Goal: Transaction & Acquisition: Purchase product/service

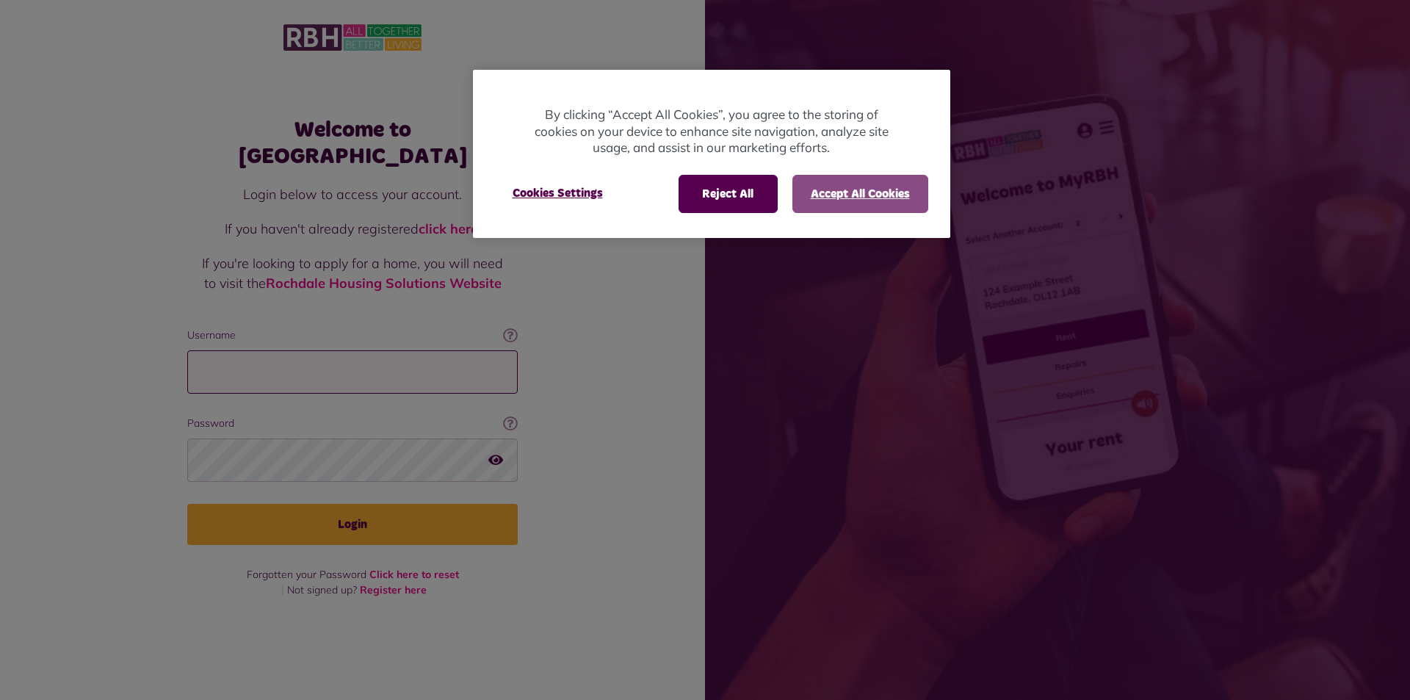
type input "**********"
click at [839, 190] on button "Accept All Cookies" at bounding box center [860, 194] width 136 height 38
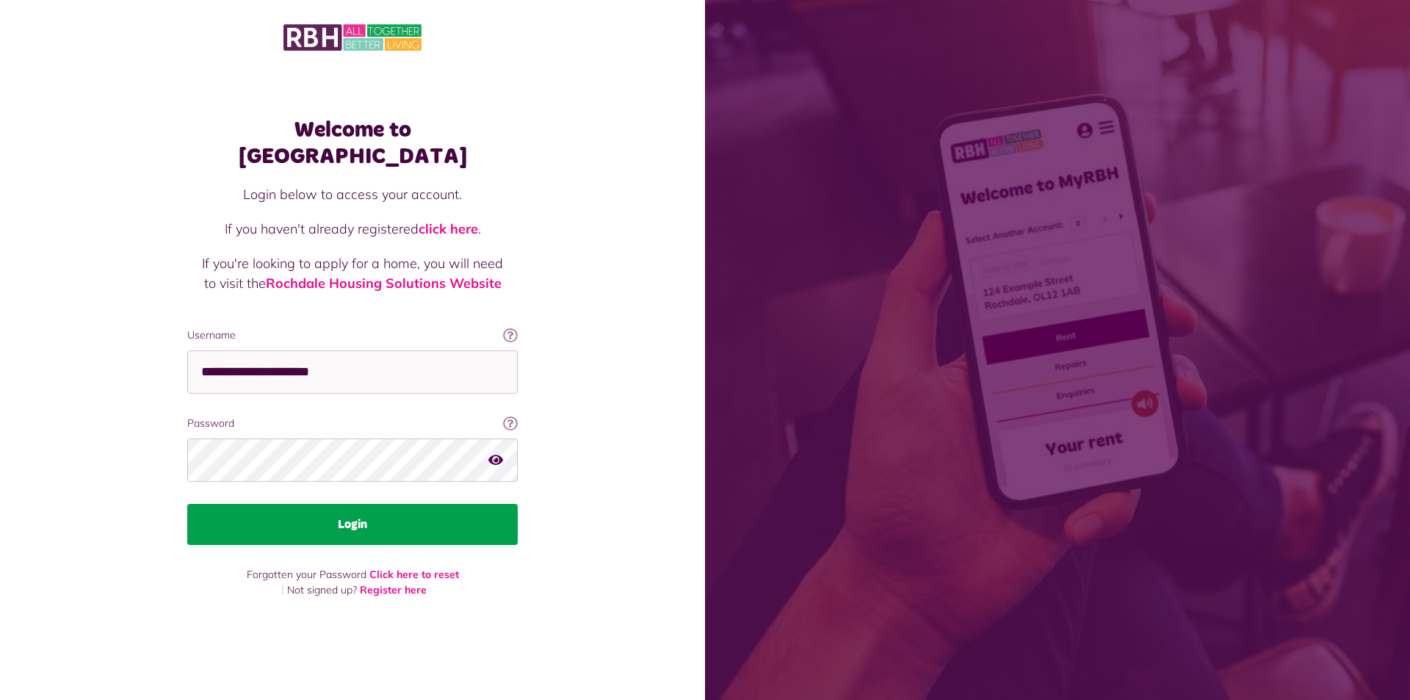
click at [345, 506] on button "Login" at bounding box center [352, 524] width 330 height 41
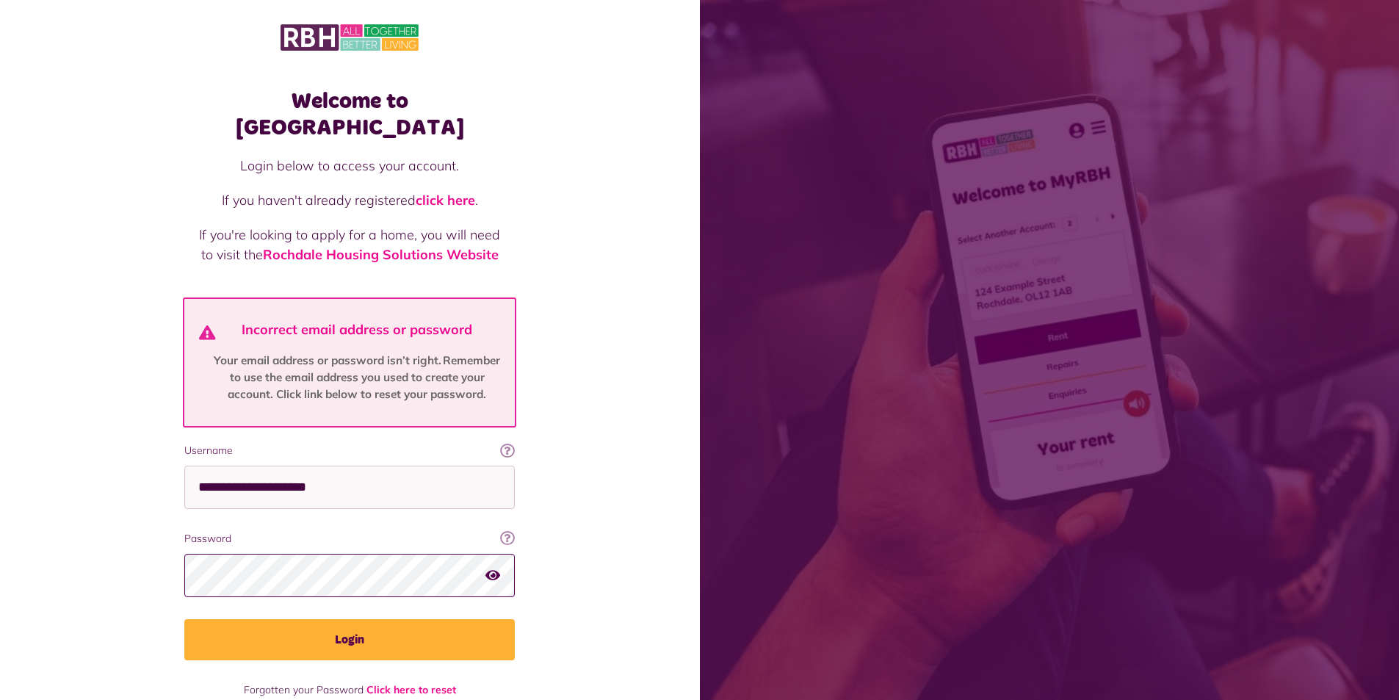
click at [67, 530] on div "Welcome to MyRBH Login below to access your account. If you haven't already reg…" at bounding box center [350, 367] width 700 height 735
click at [184, 619] on button "Login" at bounding box center [349, 639] width 330 height 41
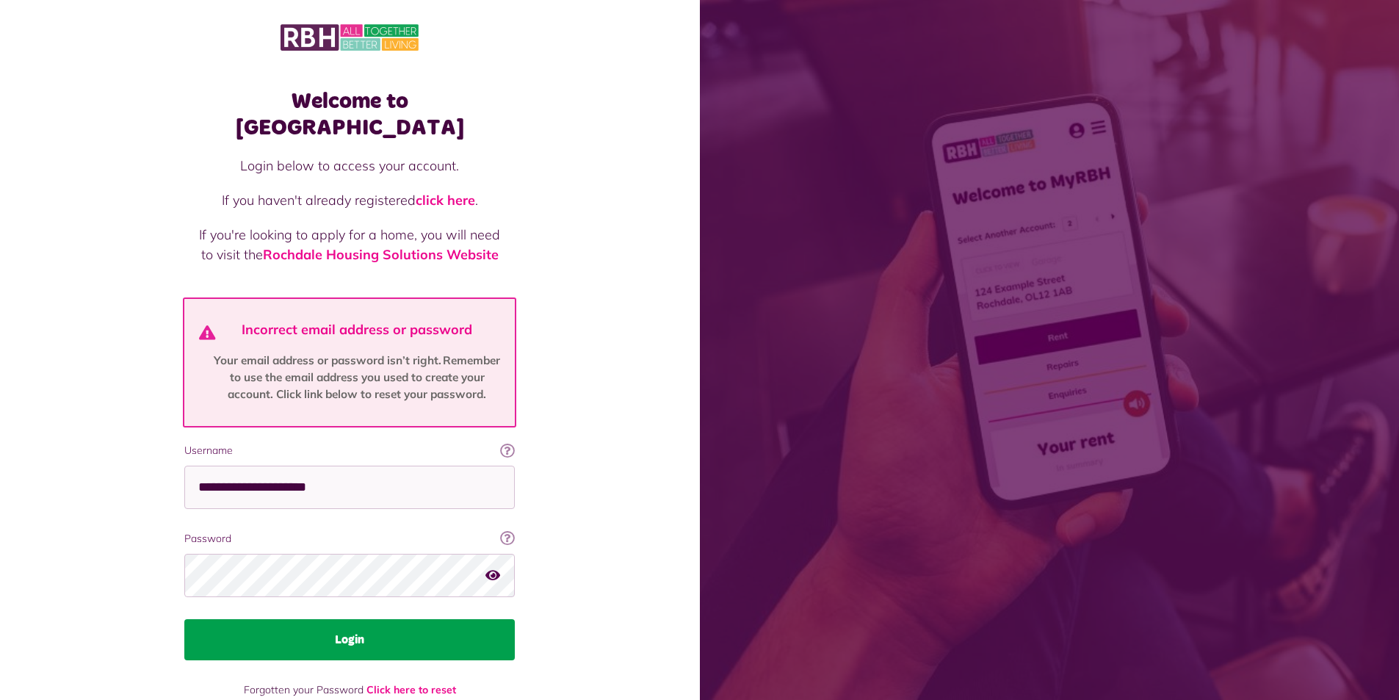
click at [383, 619] on button "Login" at bounding box center [349, 639] width 330 height 41
drag, startPoint x: 366, startPoint y: 621, endPoint x: 353, endPoint y: 622, distance: 14.0
click at [364, 622] on button "Login" at bounding box center [349, 639] width 330 height 41
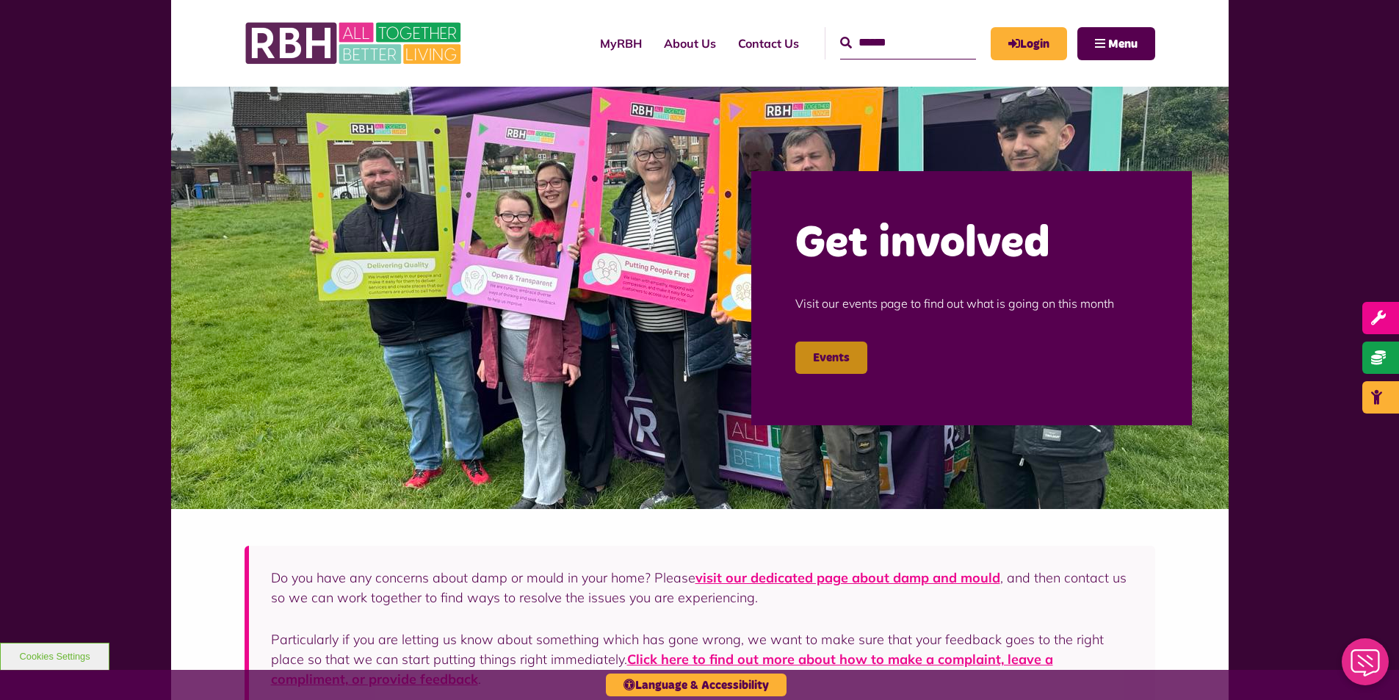
click at [826, 364] on link "Events" at bounding box center [831, 358] width 72 height 32
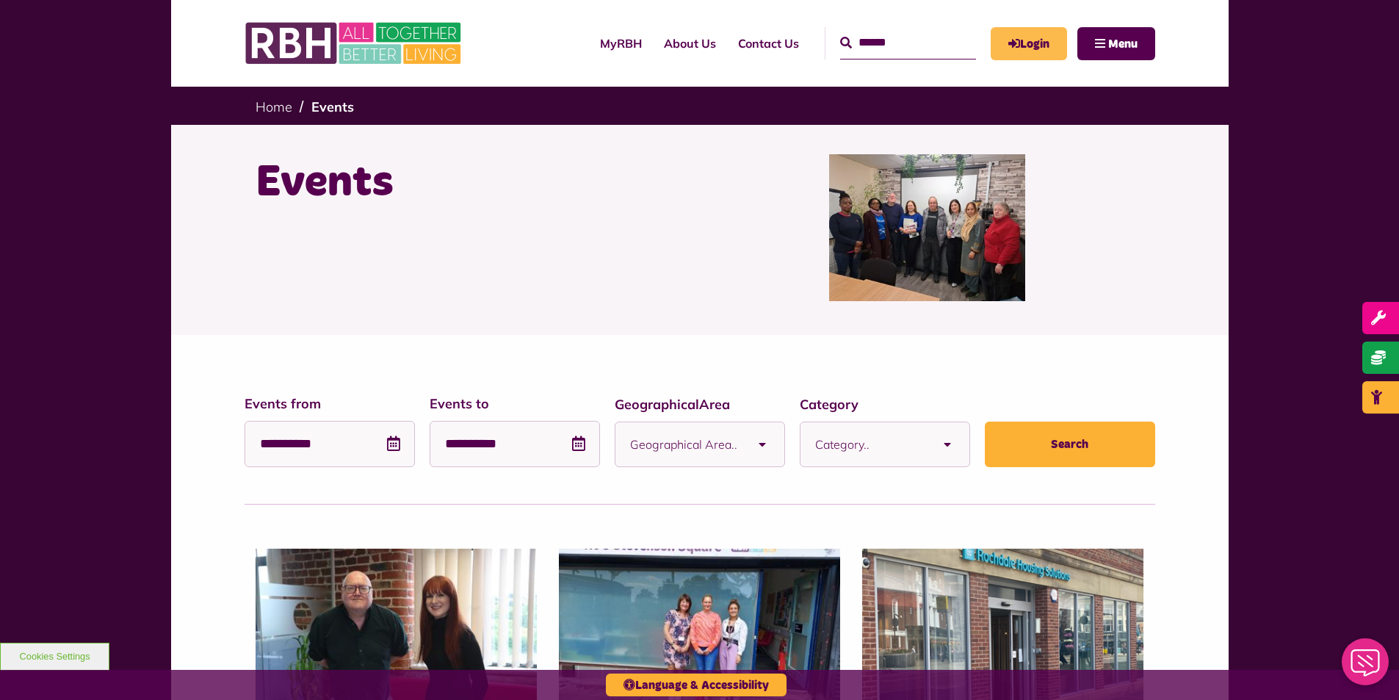
click at [1036, 41] on link "Login" at bounding box center [1029, 43] width 76 height 33
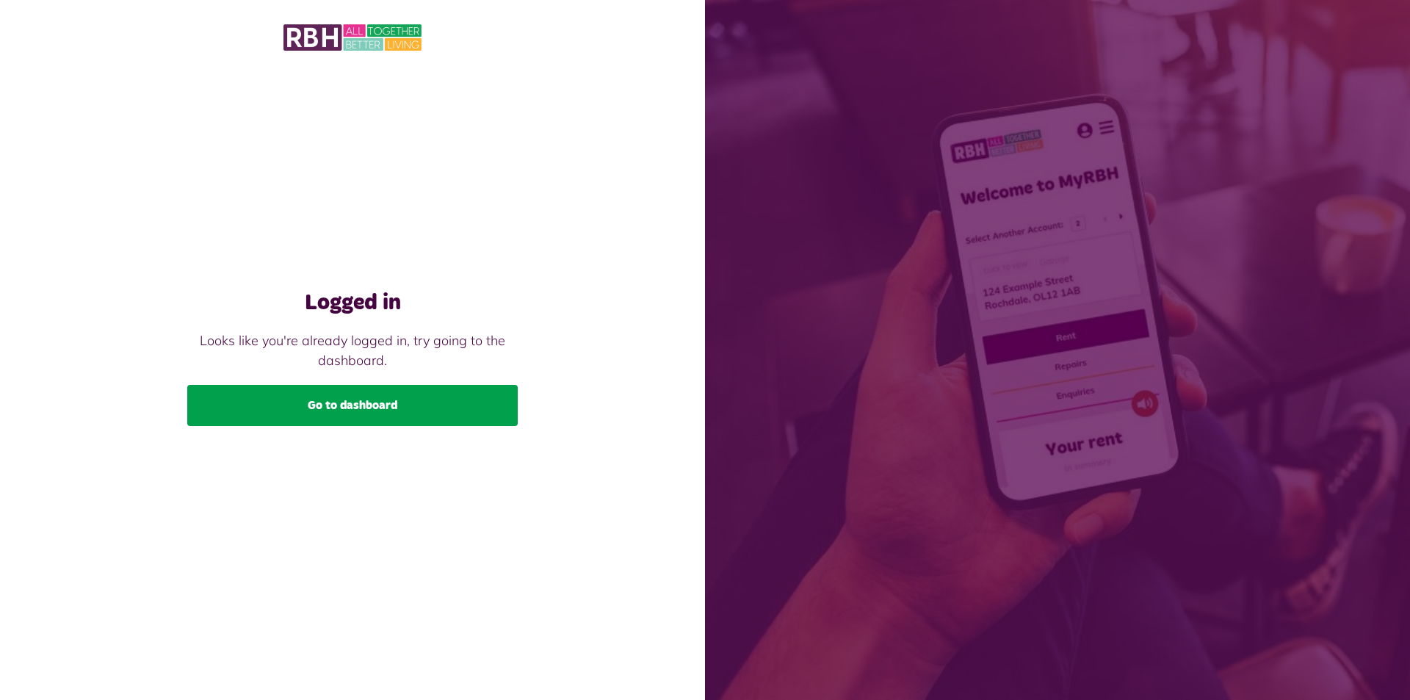
click at [357, 410] on link "Go to dashboard" at bounding box center [352, 405] width 330 height 41
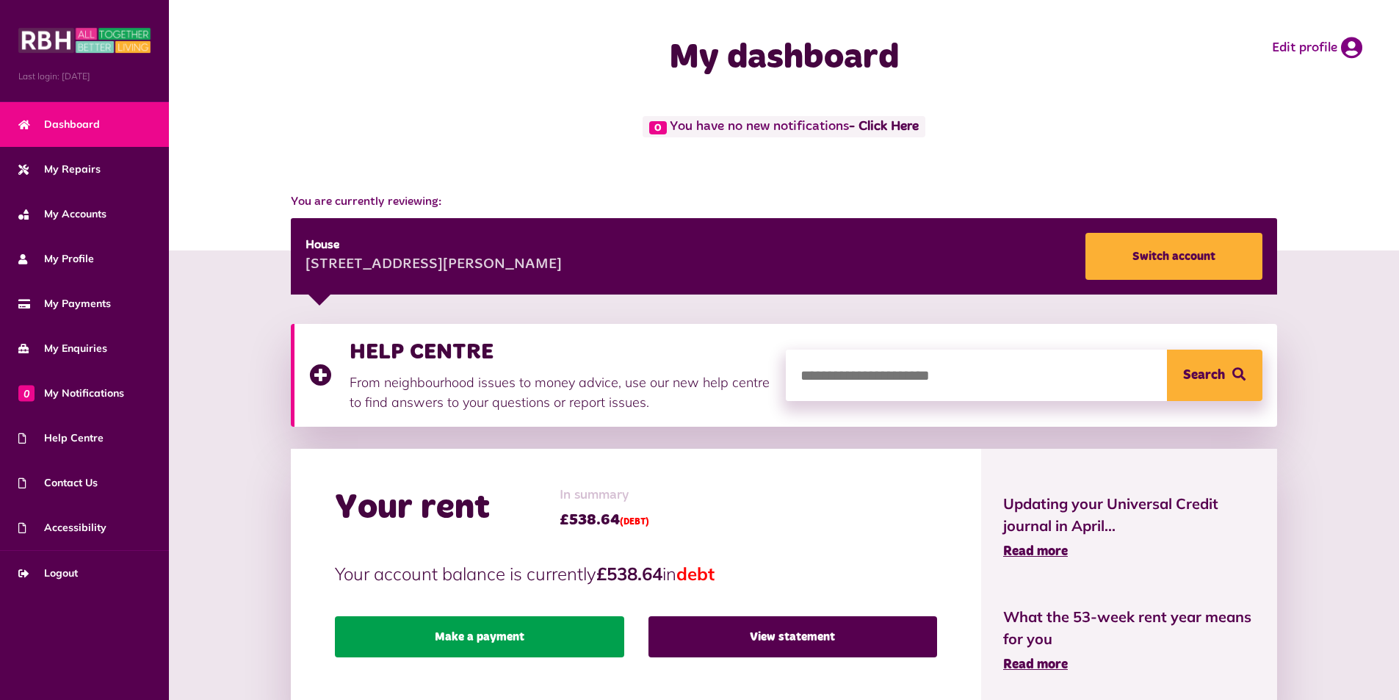
click at [426, 643] on link "Make a payment" at bounding box center [479, 636] width 289 height 41
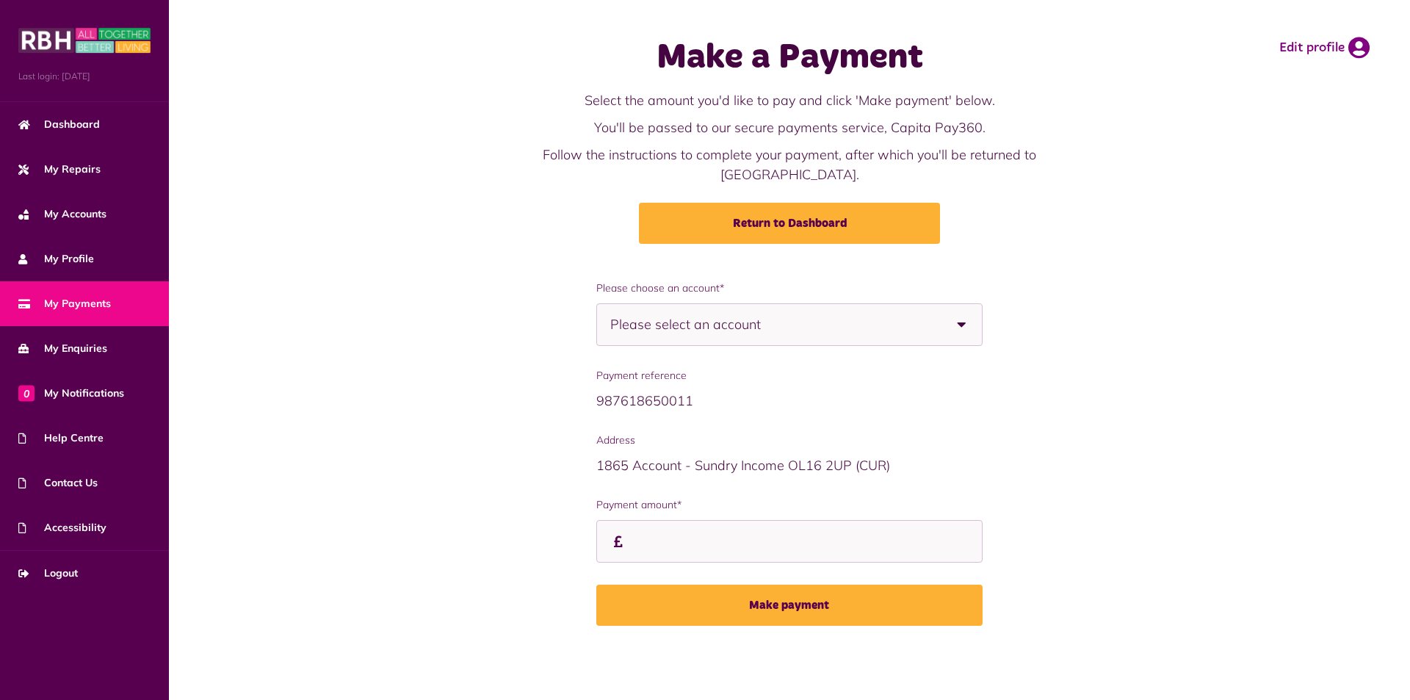
click at [882, 303] on div "Please select an account" at bounding box center [789, 324] width 387 height 43
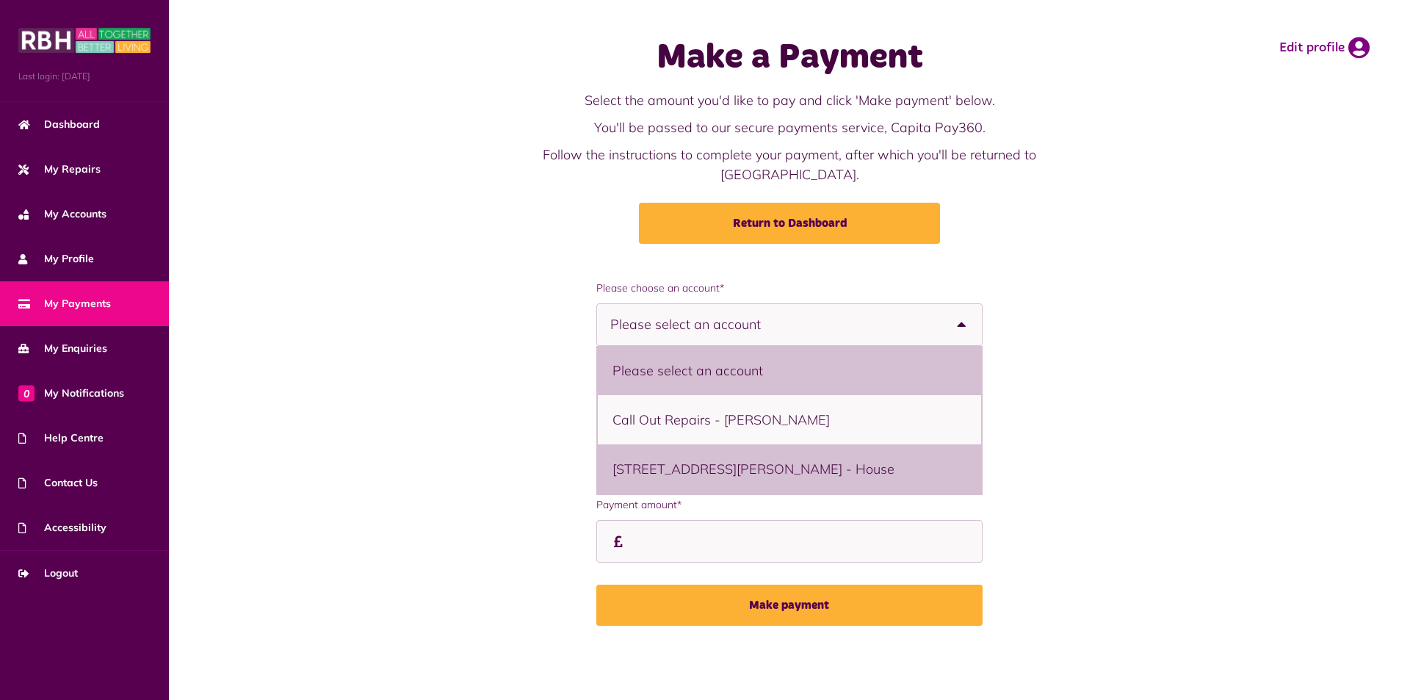
click at [721, 460] on li "[STREET_ADDRESS][PERSON_NAME] - House" at bounding box center [790, 468] width 384 height 49
select select "**********"
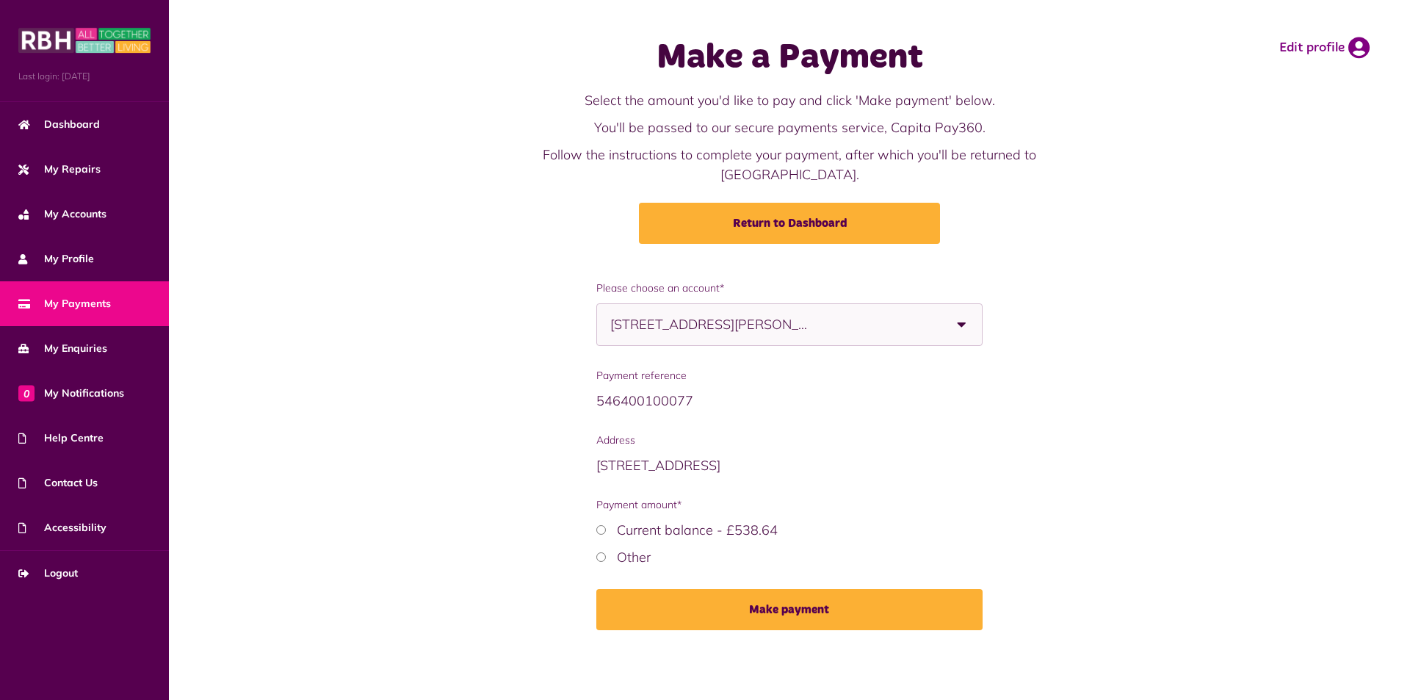
click at [606, 520] on div "Current balance - £538.64" at bounding box center [789, 530] width 387 height 20
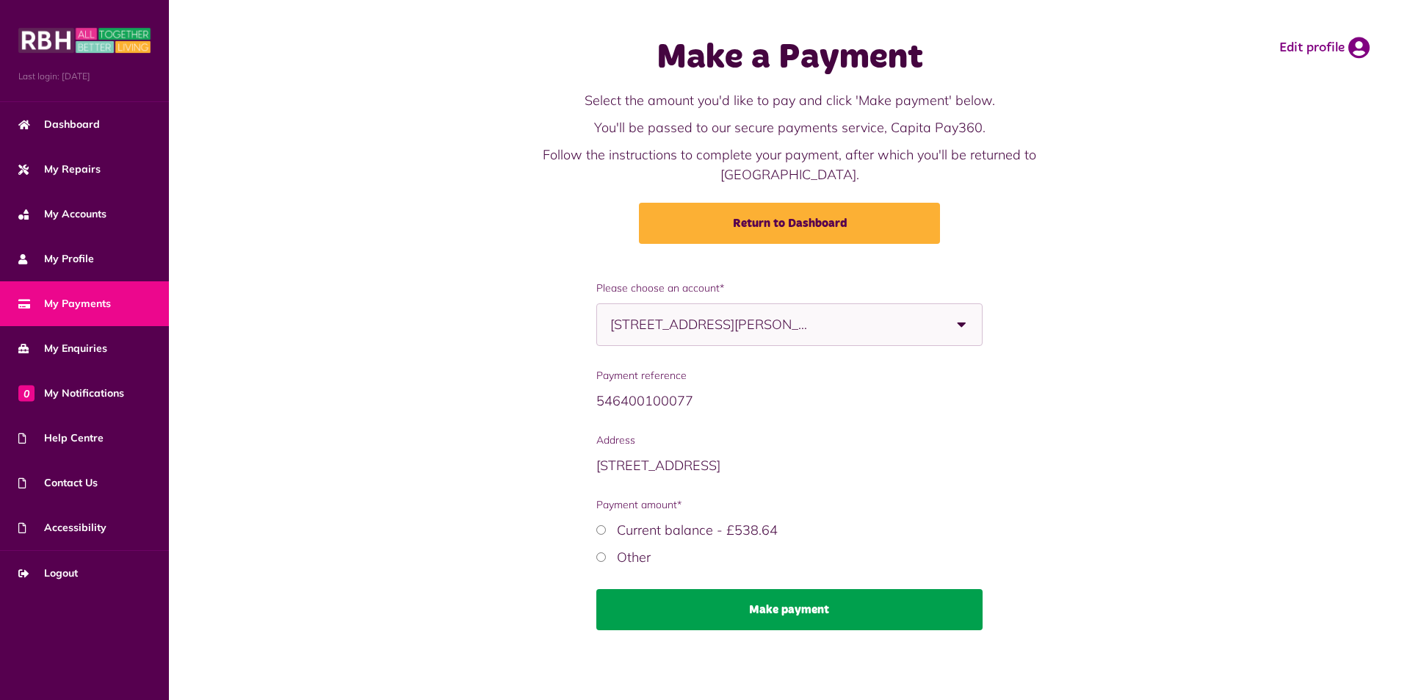
click at [827, 596] on button "Make payment" at bounding box center [789, 609] width 387 height 41
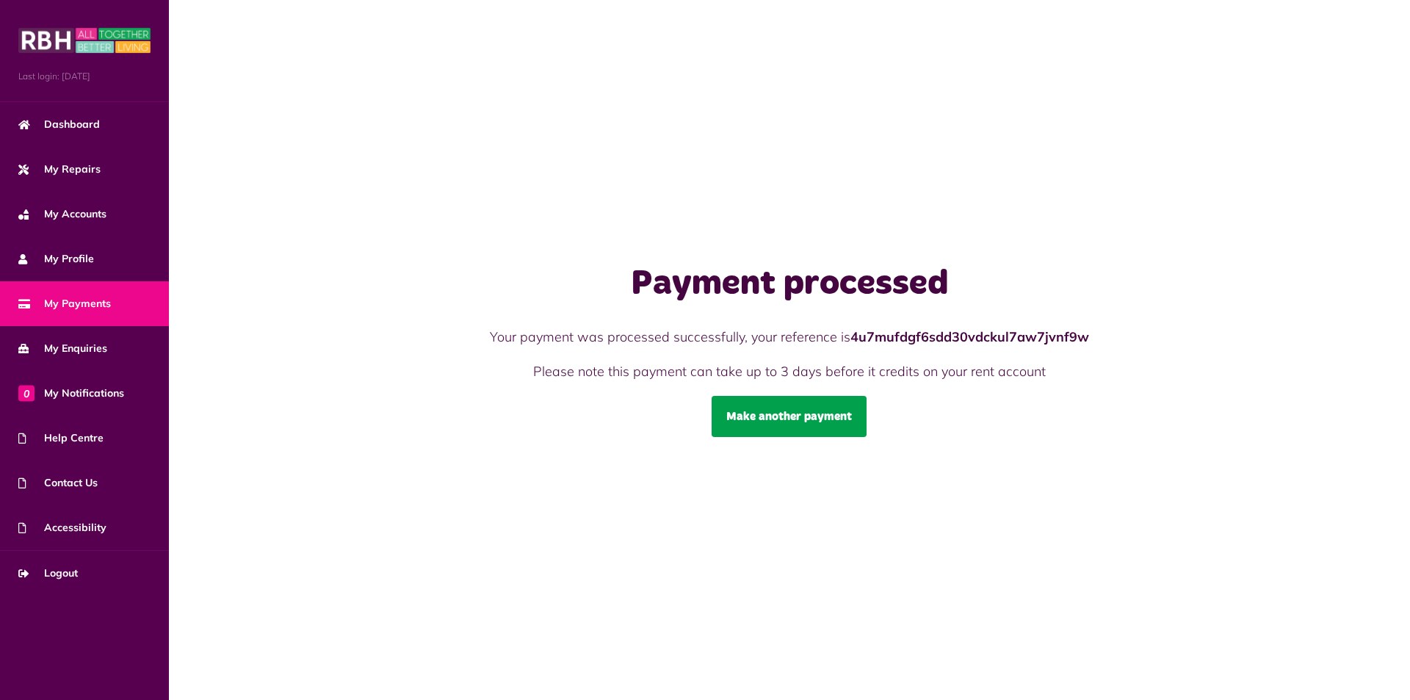
click at [813, 416] on link "Make another payment" at bounding box center [789, 416] width 155 height 41
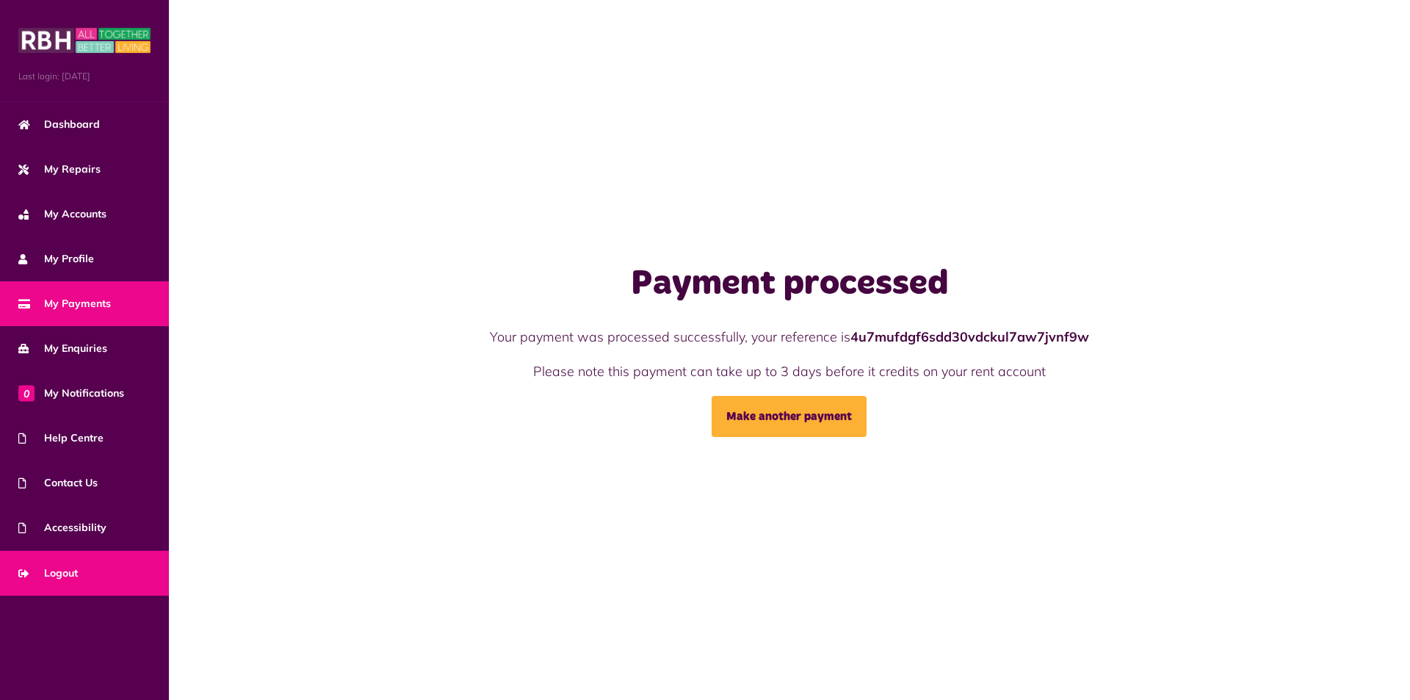
click at [49, 573] on span "Logout" at bounding box center [47, 573] width 59 height 15
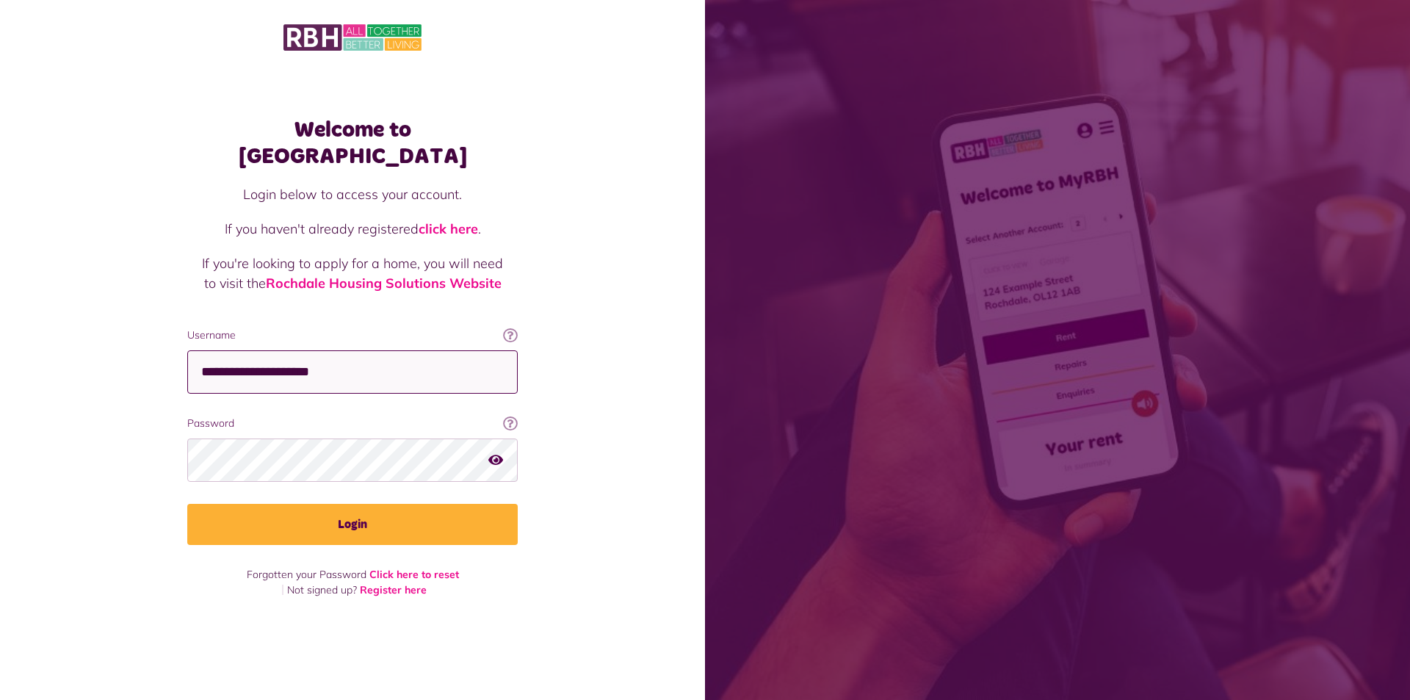
click at [366, 353] on input "**********" at bounding box center [352, 371] width 330 height 43
drag, startPoint x: 343, startPoint y: 343, endPoint x: 0, endPoint y: 309, distance: 344.6
click at [0, 309] on div "Welcome to MyRBH Login below to access your account. If you haven't already reg…" at bounding box center [352, 324] width 705 height 649
type input "*"
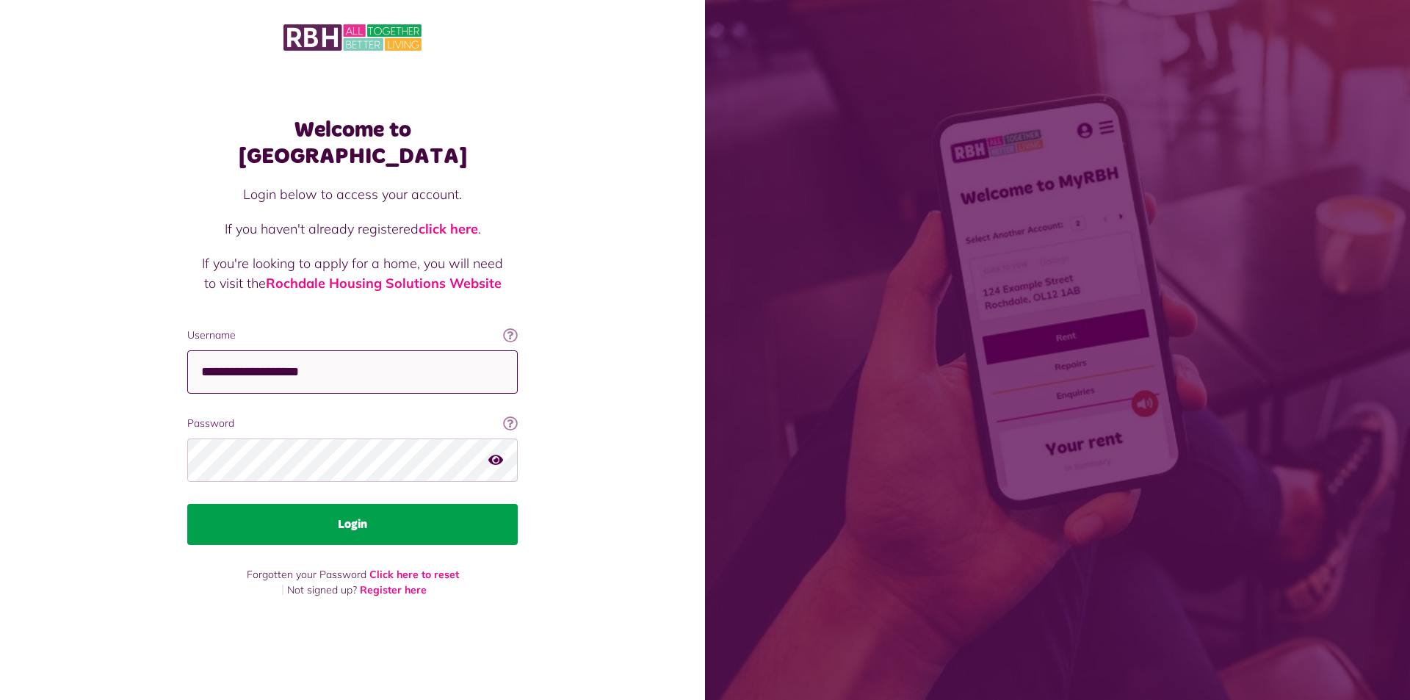
type input "**********"
click at [380, 521] on button "Login" at bounding box center [352, 524] width 330 height 41
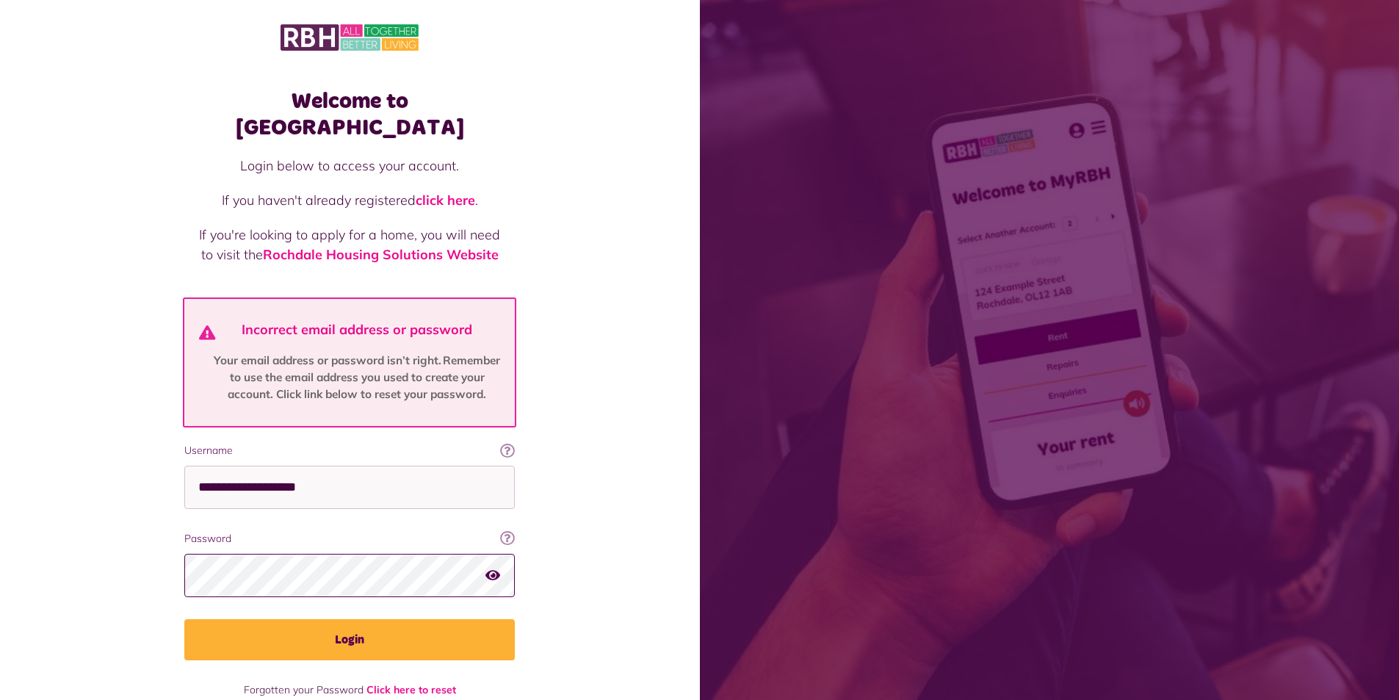
click at [184, 619] on button "Login" at bounding box center [349, 639] width 330 height 41
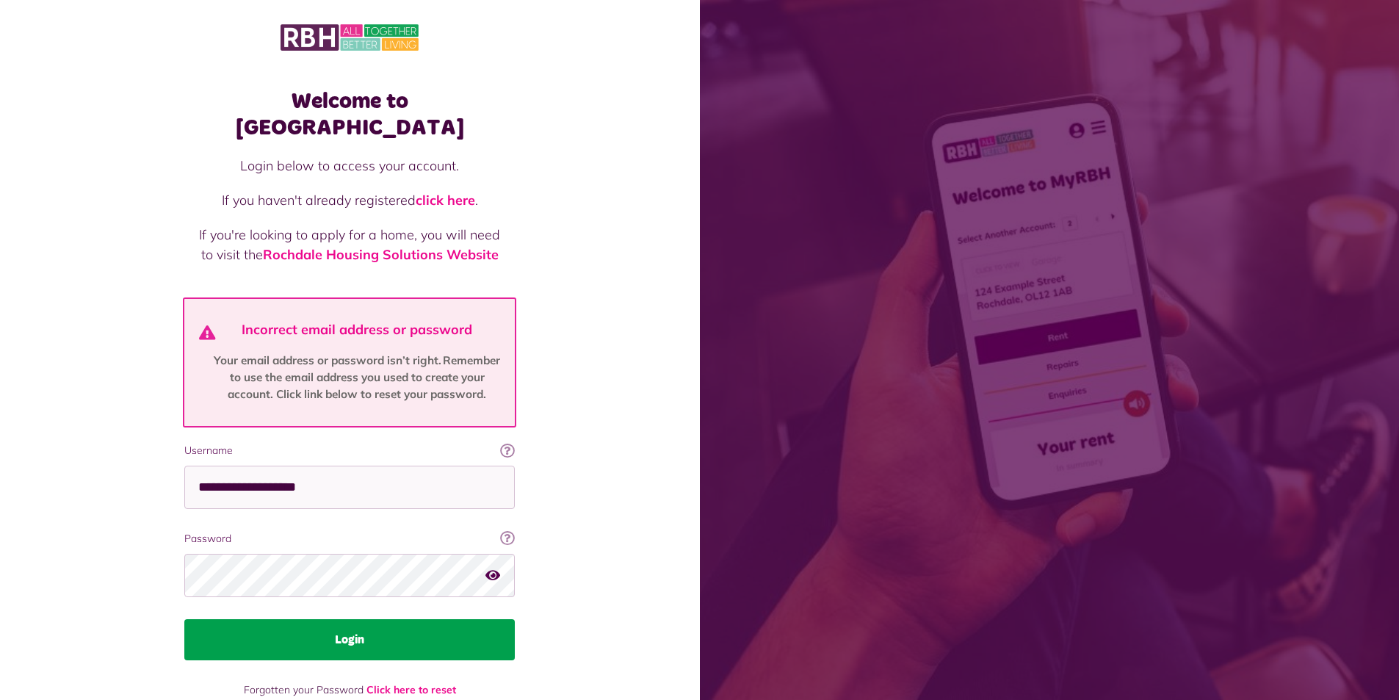
click at [364, 623] on button "Login" at bounding box center [349, 639] width 330 height 41
click at [375, 621] on button "Login" at bounding box center [349, 639] width 330 height 41
click at [356, 619] on button "Login" at bounding box center [349, 639] width 330 height 41
